Goal: Book appointment/travel/reservation

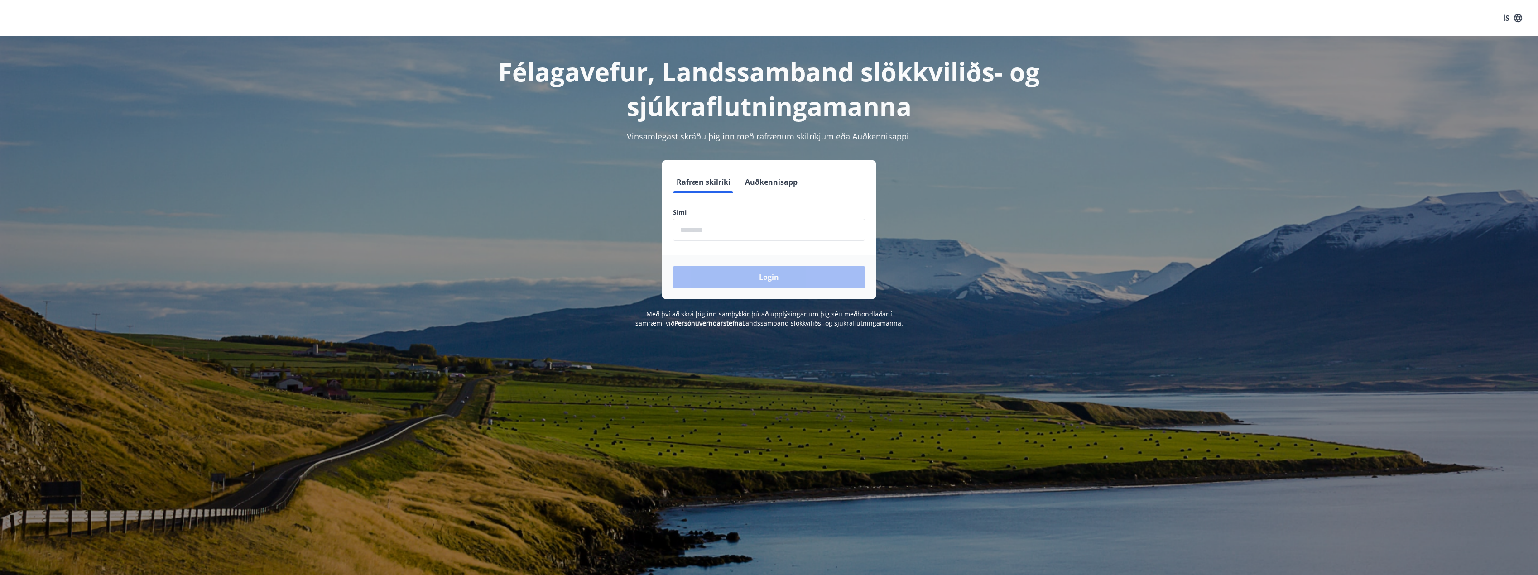
click at [700, 233] on input "phone" at bounding box center [769, 230] width 192 height 22
type input "********"
click at [771, 276] on button "Login" at bounding box center [769, 277] width 192 height 22
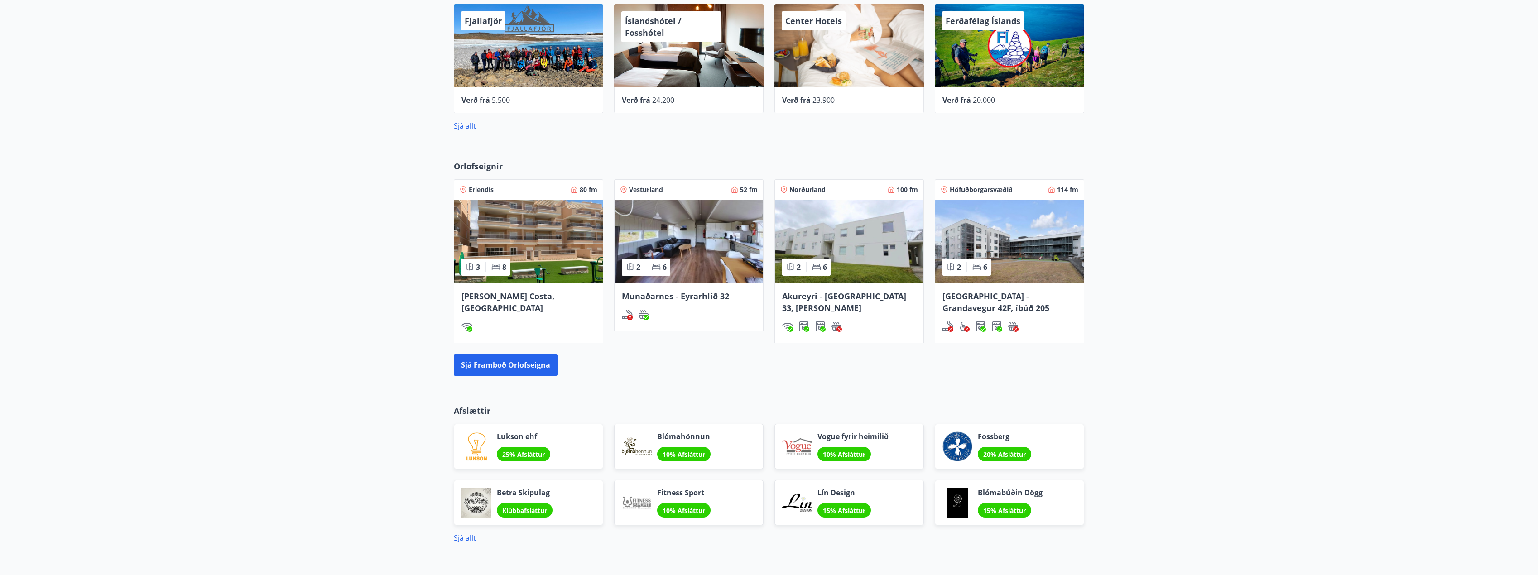
scroll to position [442, 0]
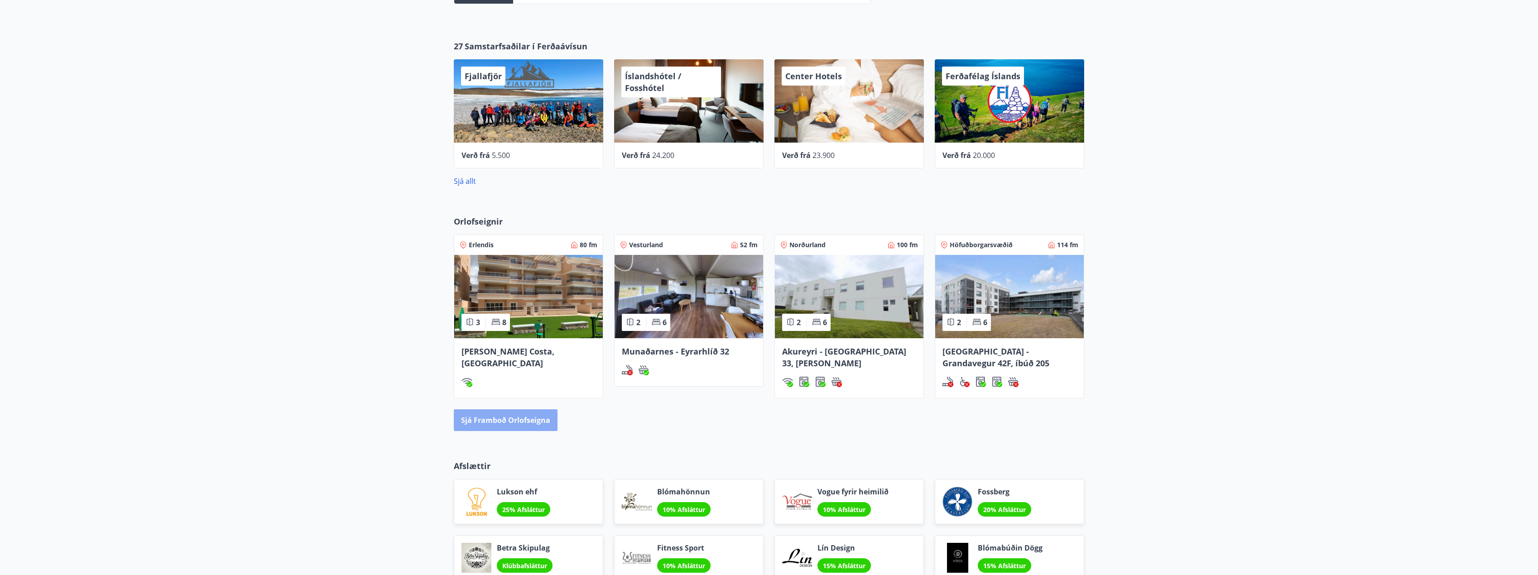
click at [478, 423] on button "Sjá framboð orlofseigna" at bounding box center [506, 420] width 104 height 22
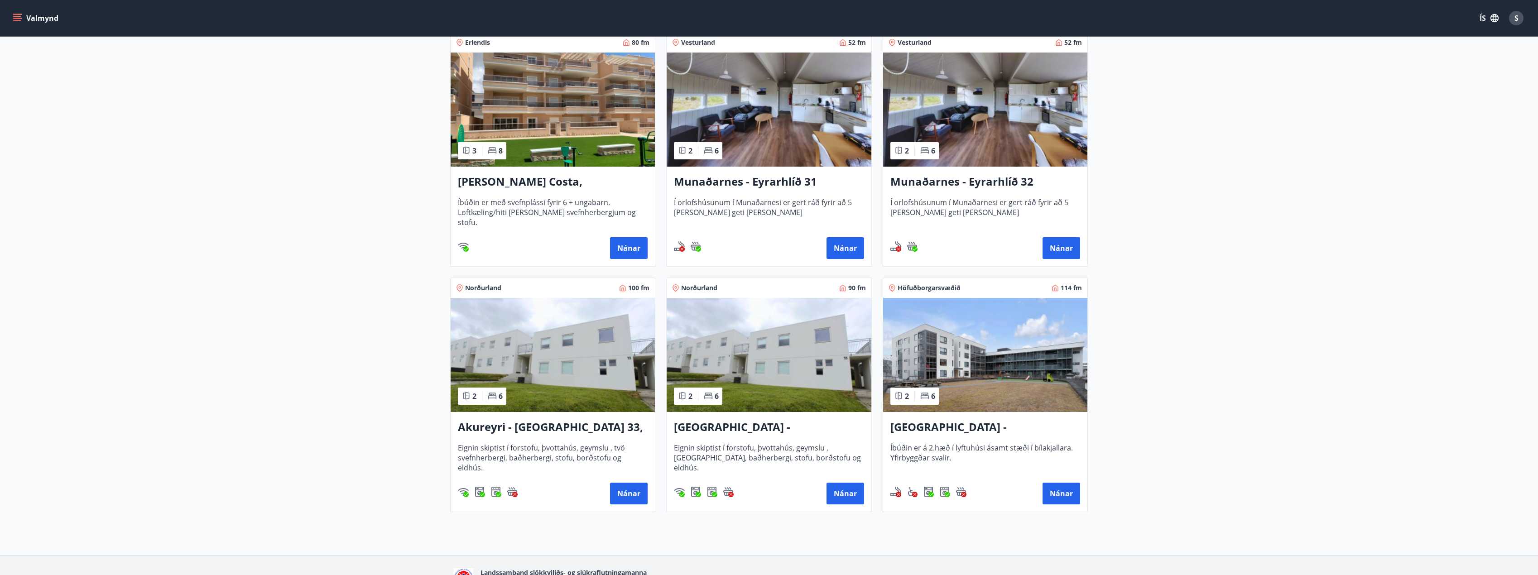
scroll to position [226, 0]
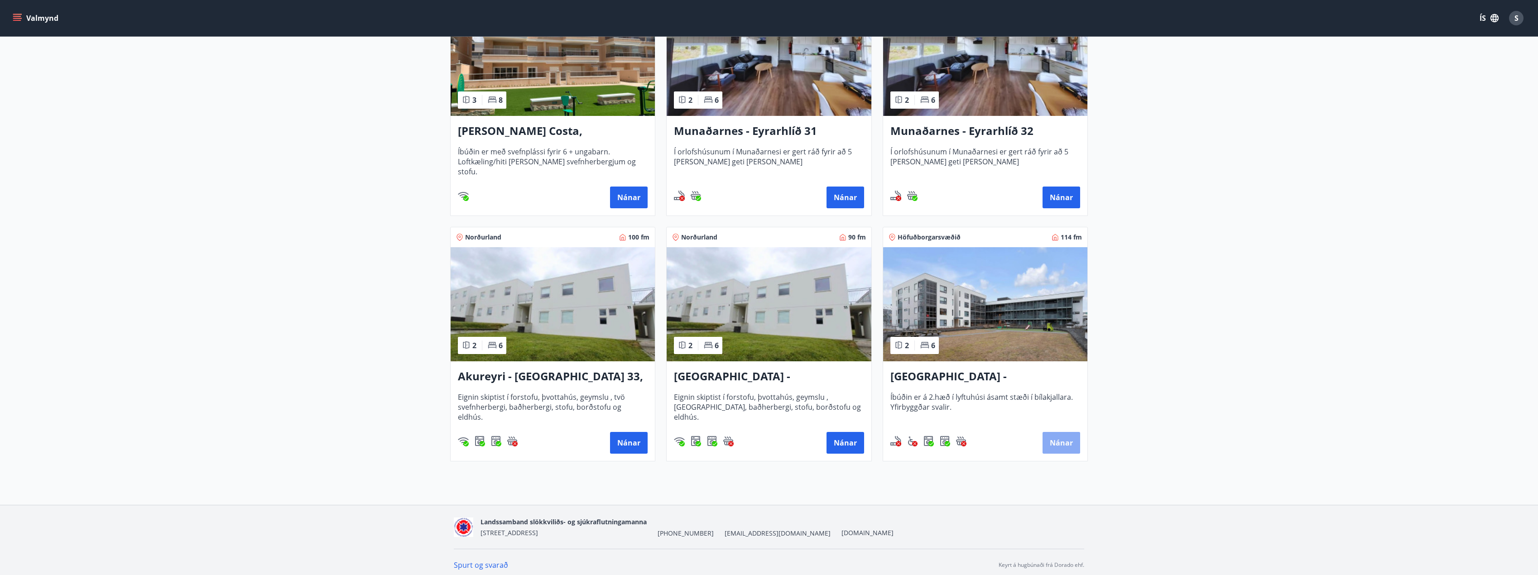
click at [1054, 443] on button "Nánar" at bounding box center [1062, 443] width 38 height 22
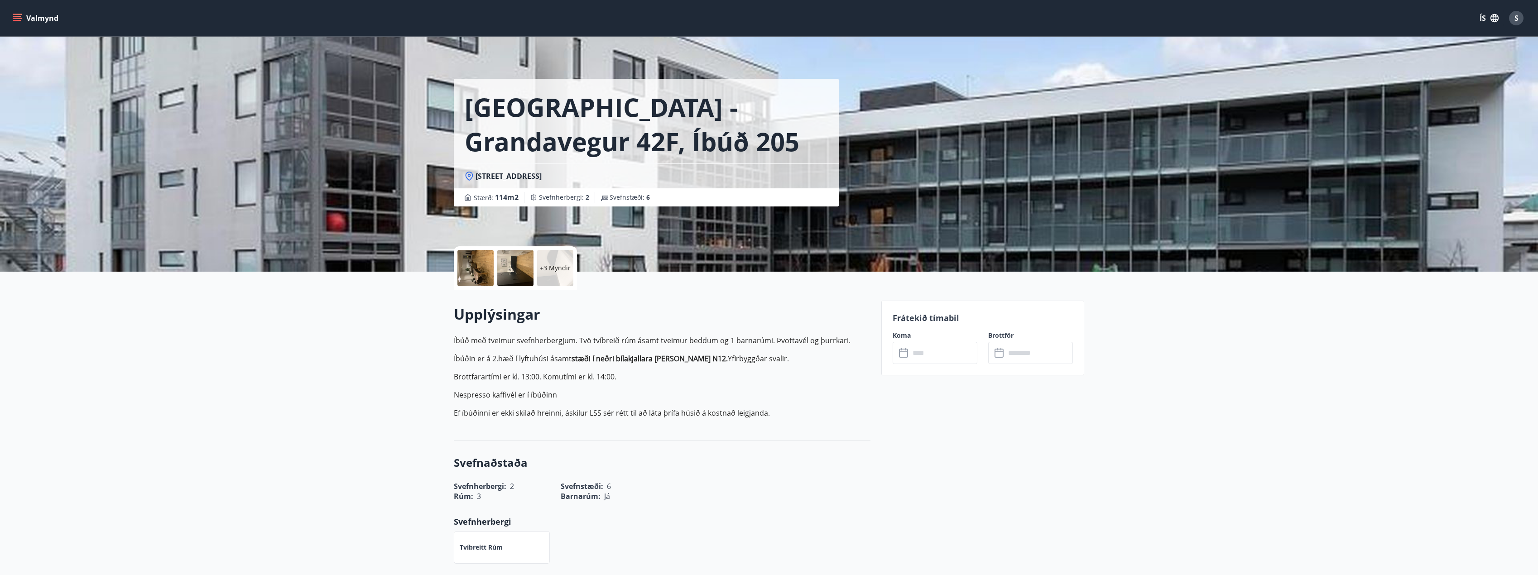
click at [906, 352] on icon at bounding box center [904, 353] width 11 height 11
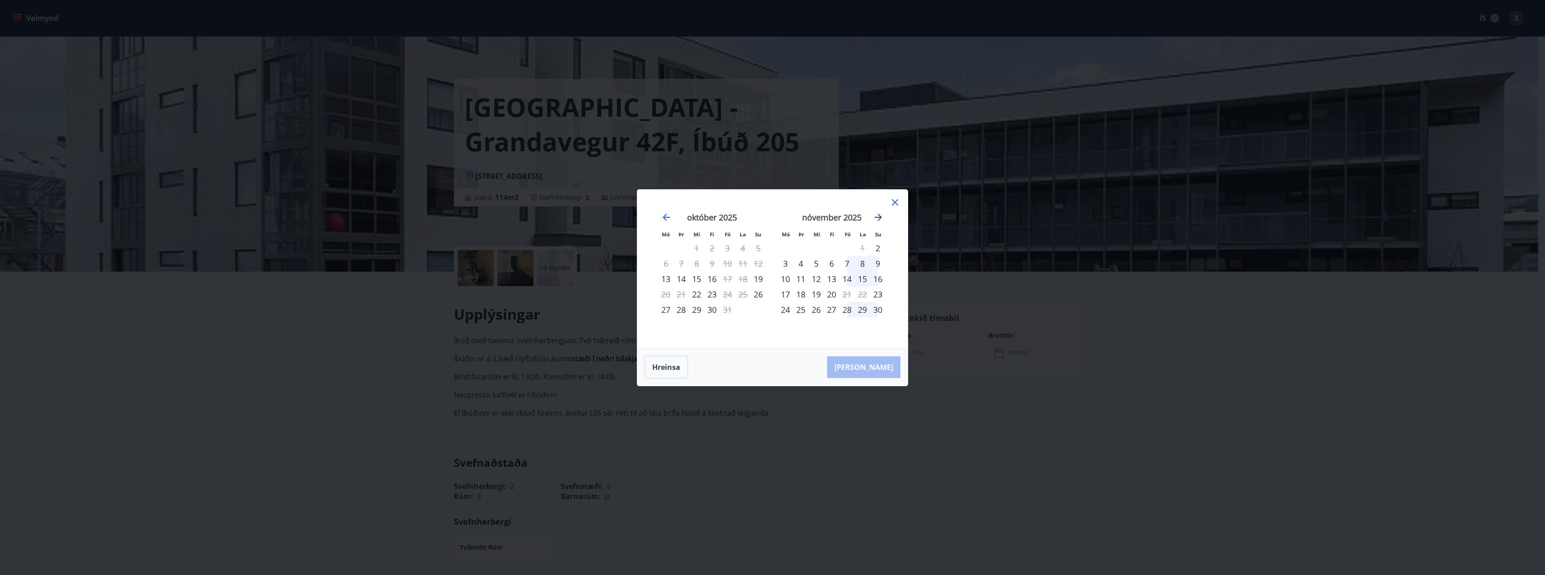
click at [882, 219] on icon "Move forward to switch to the next month." at bounding box center [878, 217] width 11 height 11
click at [897, 203] on icon at bounding box center [895, 202] width 11 height 11
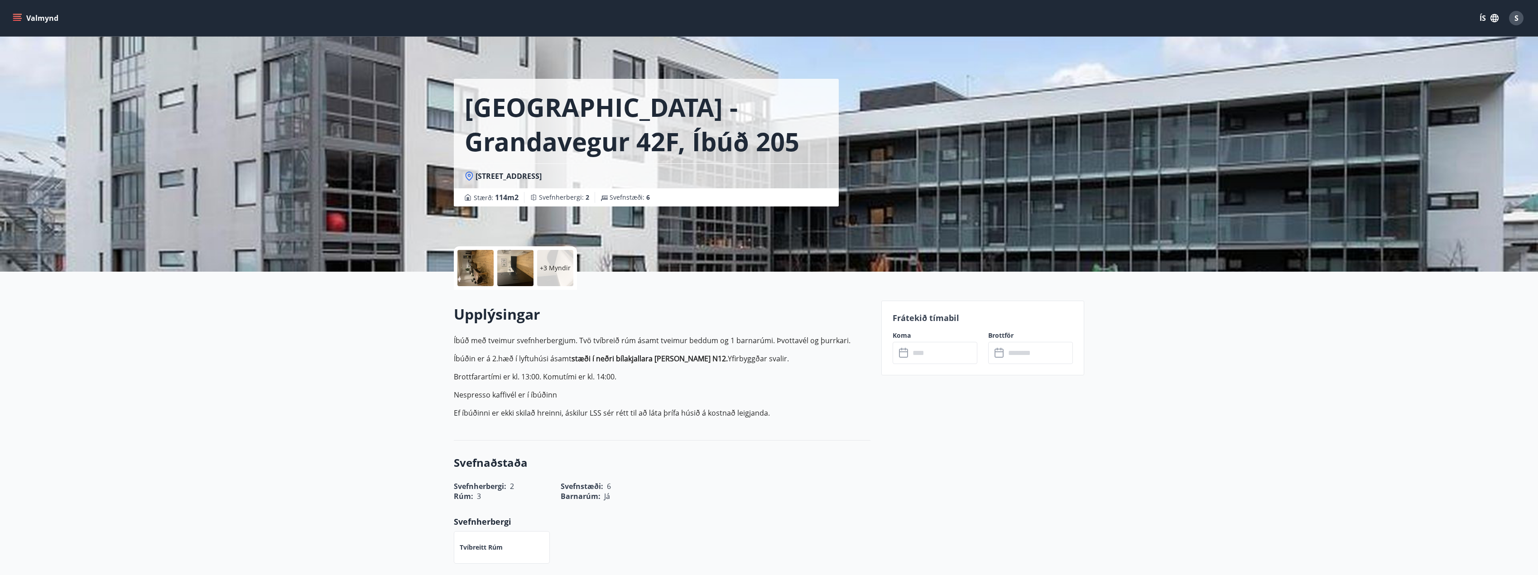
click at [39, 21] on button "Valmynd" at bounding box center [36, 18] width 51 height 16
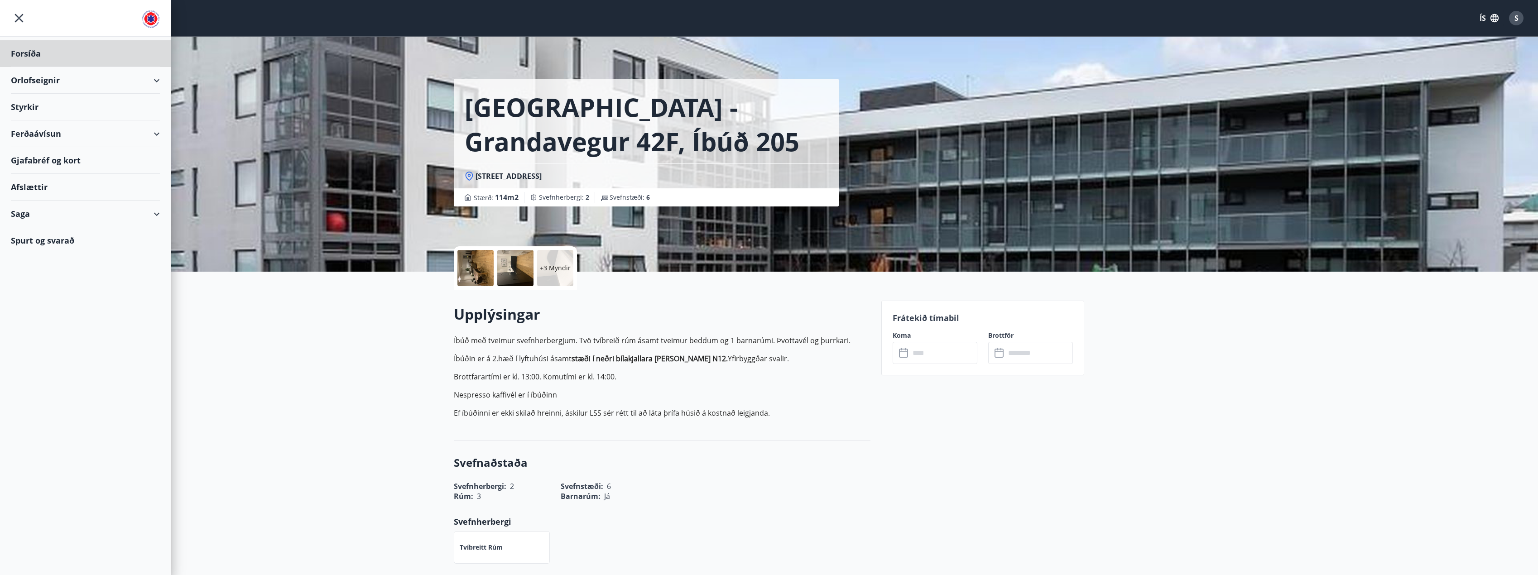
click at [29, 103] on div "Styrkir" at bounding box center [85, 107] width 149 height 27
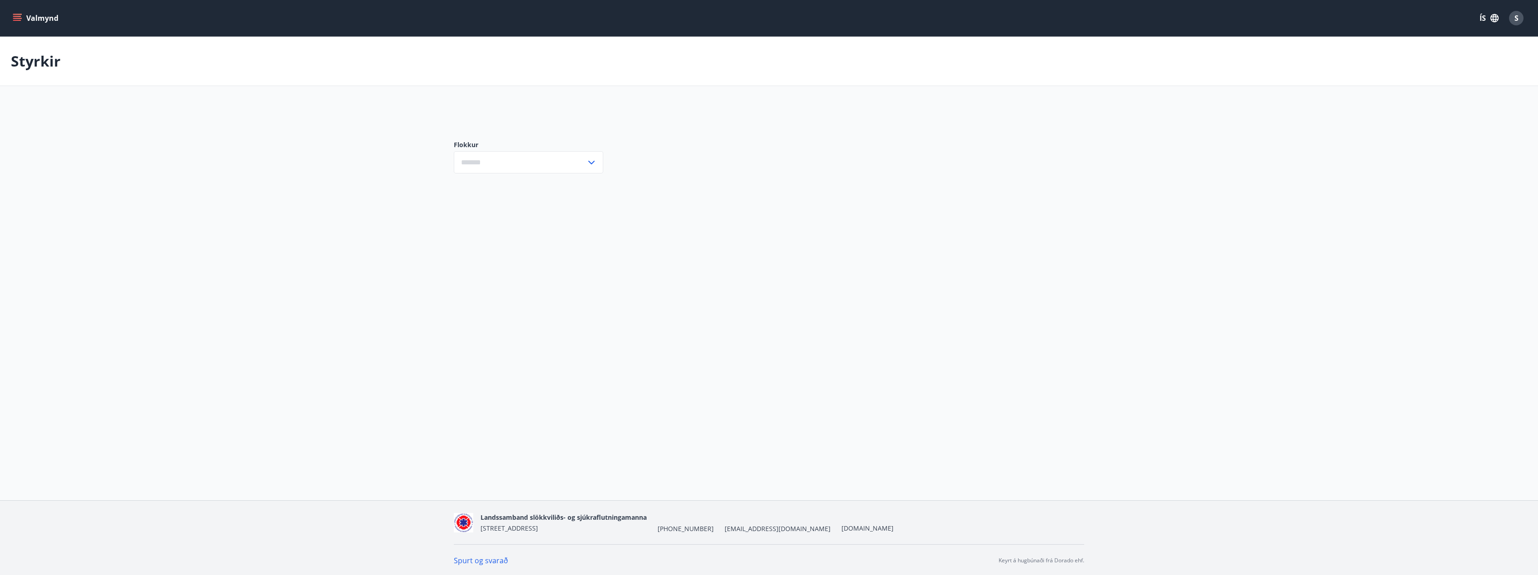
type input "***"
